Goal: Task Accomplishment & Management: Use online tool/utility

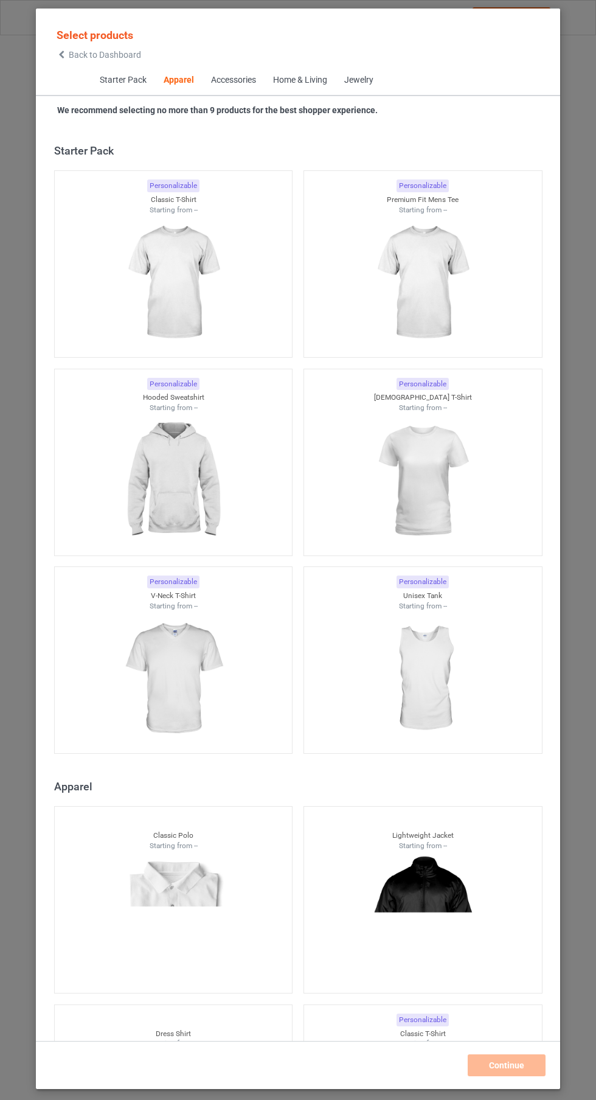
scroll to position [651, 0]
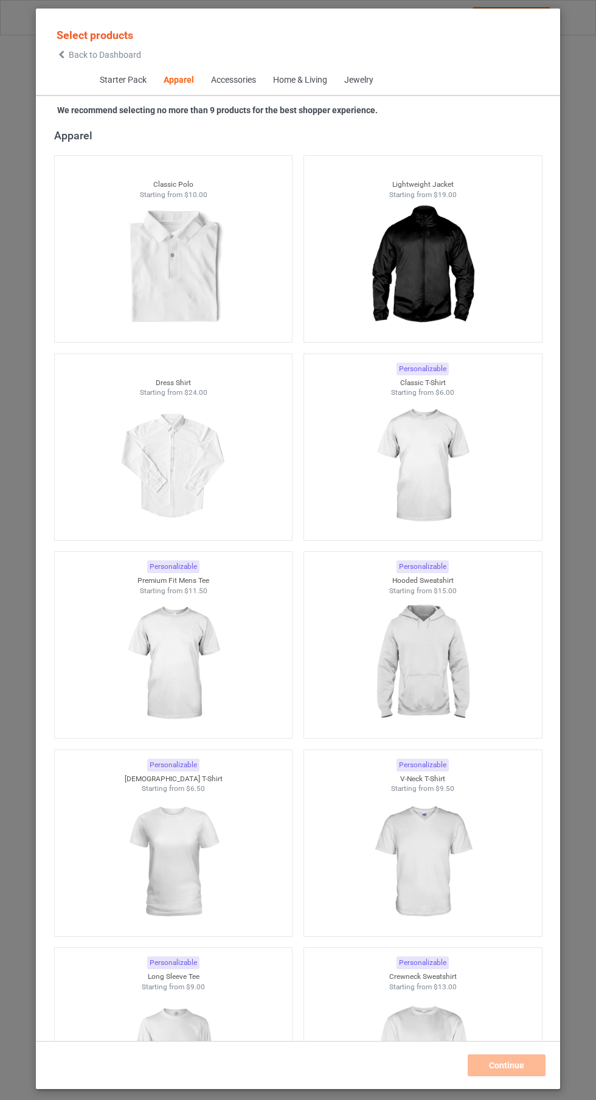
click at [439, 453] on img at bounding box center [422, 466] width 109 height 136
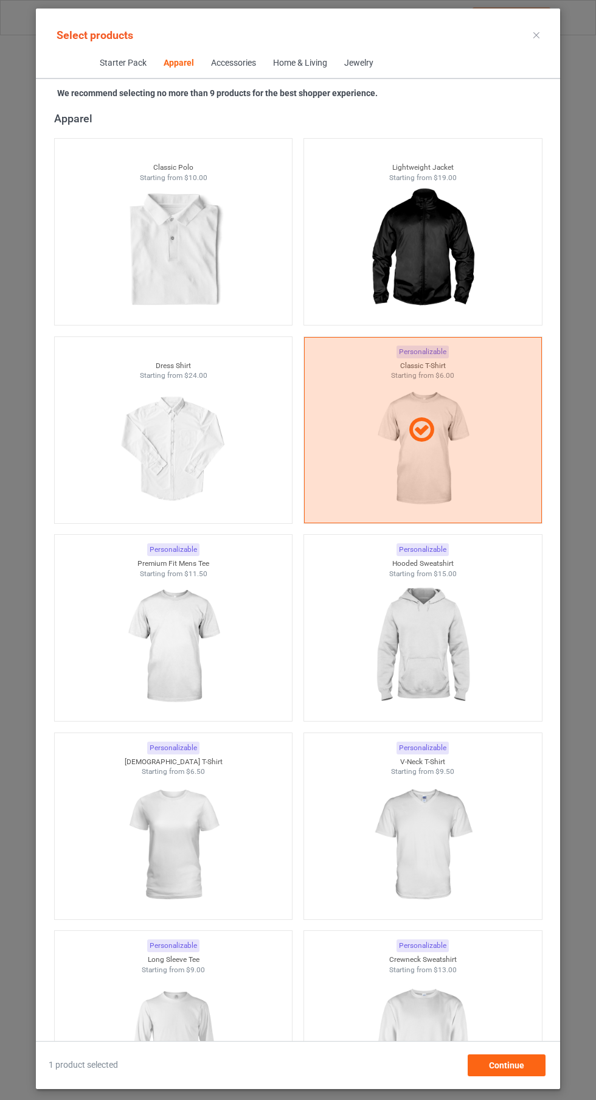
click at [441, 651] on img at bounding box center [422, 646] width 109 height 136
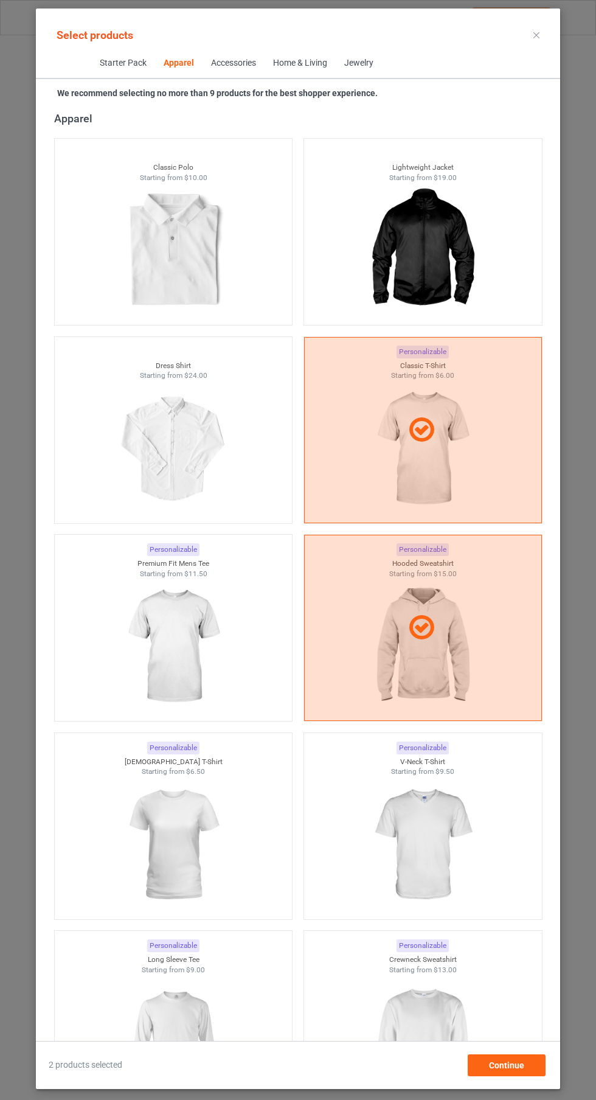
click at [184, 610] on img at bounding box center [173, 646] width 109 height 136
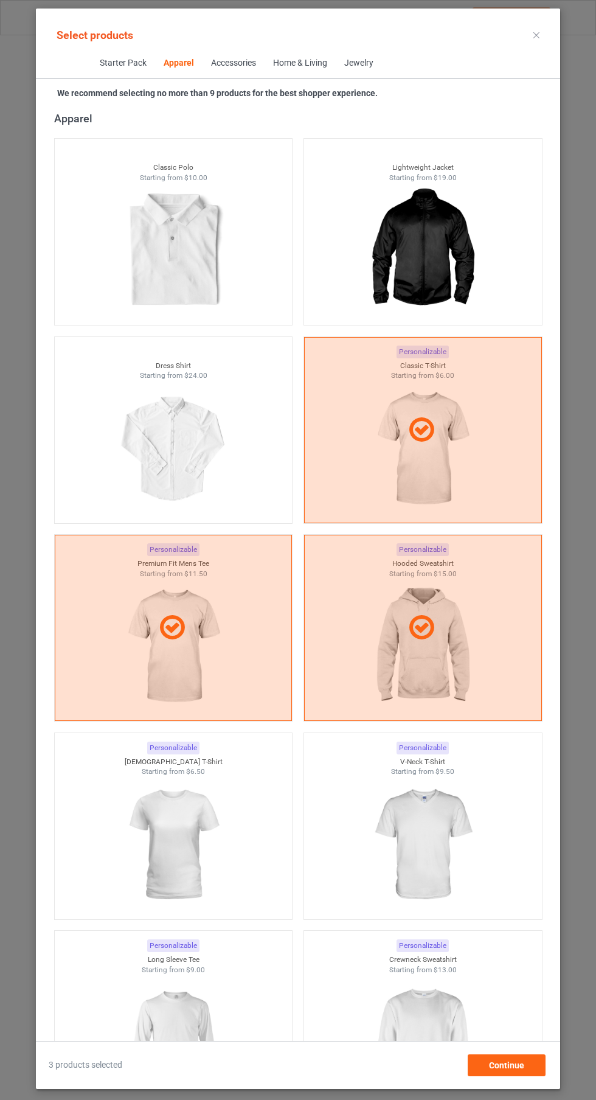
click at [207, 800] on img at bounding box center [173, 845] width 109 height 136
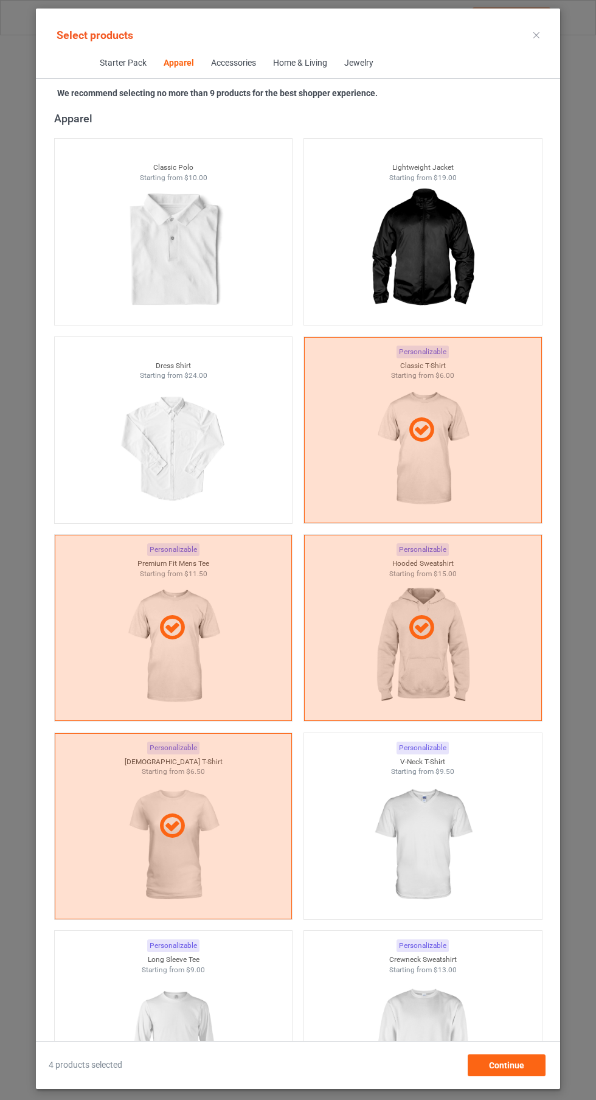
click at [446, 830] on img at bounding box center [422, 845] width 109 height 136
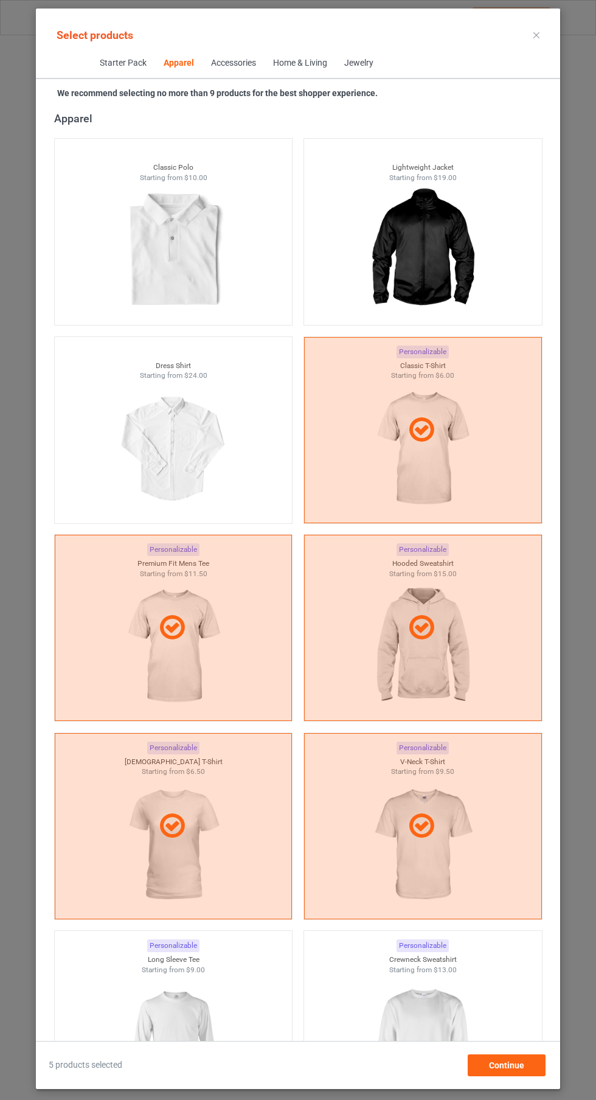
click at [226, 1024] on img at bounding box center [173, 1042] width 109 height 136
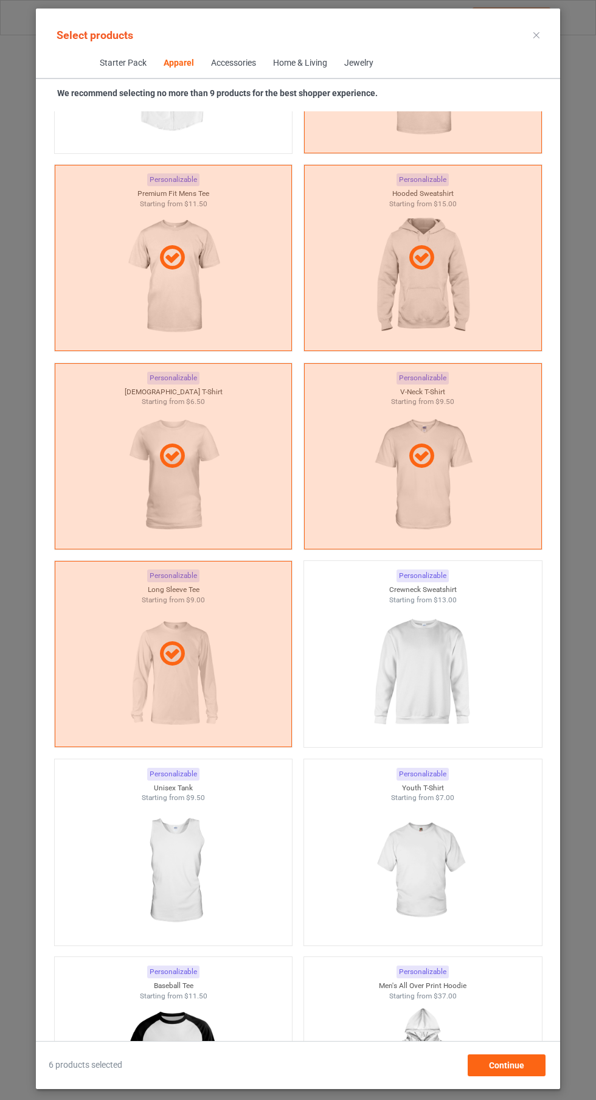
scroll to position [1017, 0]
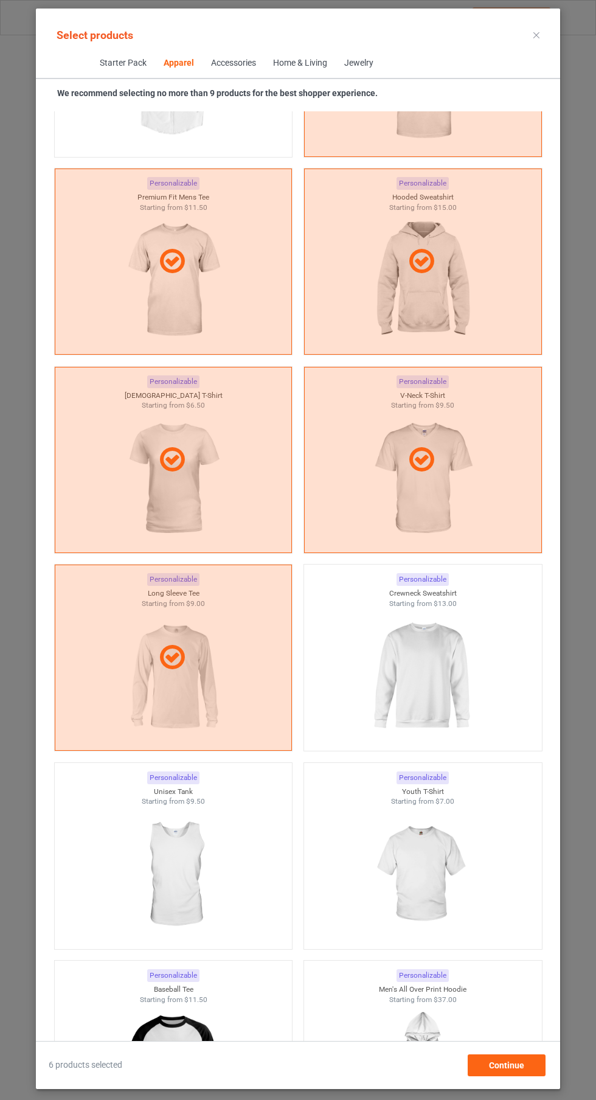
click at [458, 678] on img at bounding box center [422, 676] width 109 height 136
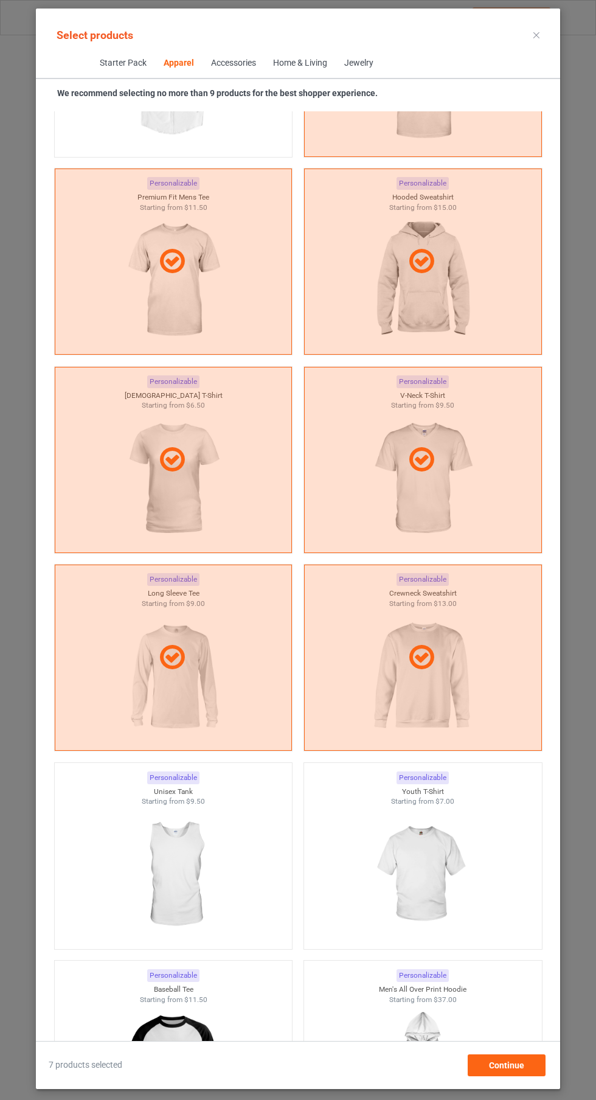
click at [533, 55] on div "Starter Pack Apparel Accessories Home & Living Jewelry" at bounding box center [298, 64] width 524 height 30
click at [536, 35] on icon at bounding box center [536, 35] width 6 height 6
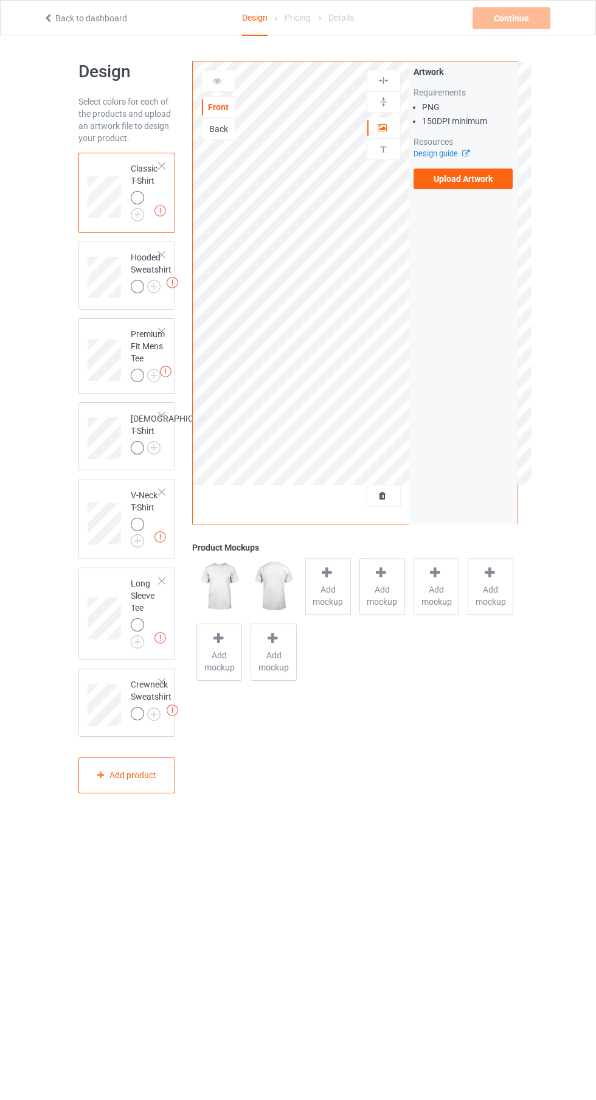
click at [486, 187] on label "Upload Artwork" at bounding box center [464, 178] width 100 height 21
click at [0, 0] on input "Upload Artwork" at bounding box center [0, 0] width 0 height 0
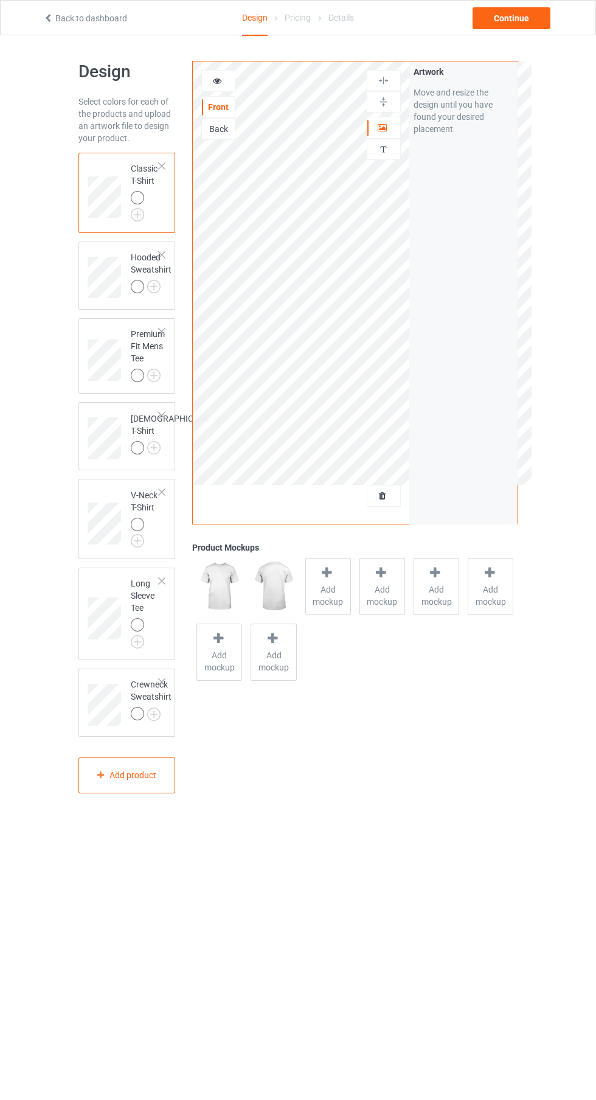
click at [0, 0] on img at bounding box center [0, 0] width 0 height 0
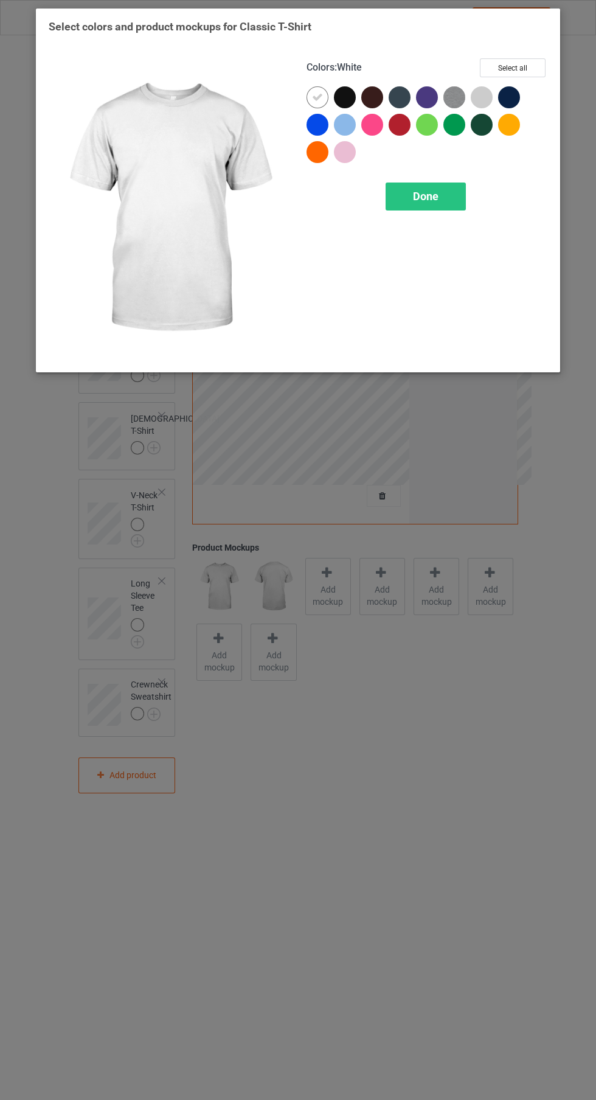
click at [395, 102] on div at bounding box center [400, 97] width 22 height 22
